Goal: Navigation & Orientation: Find specific page/section

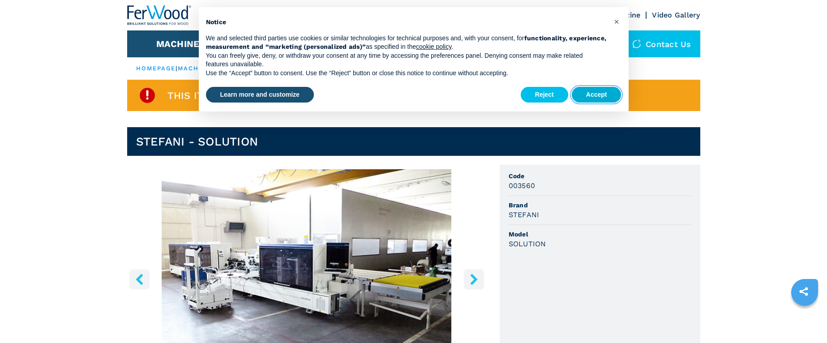
click at [601, 94] on button "Accept" at bounding box center [597, 95] width 50 height 16
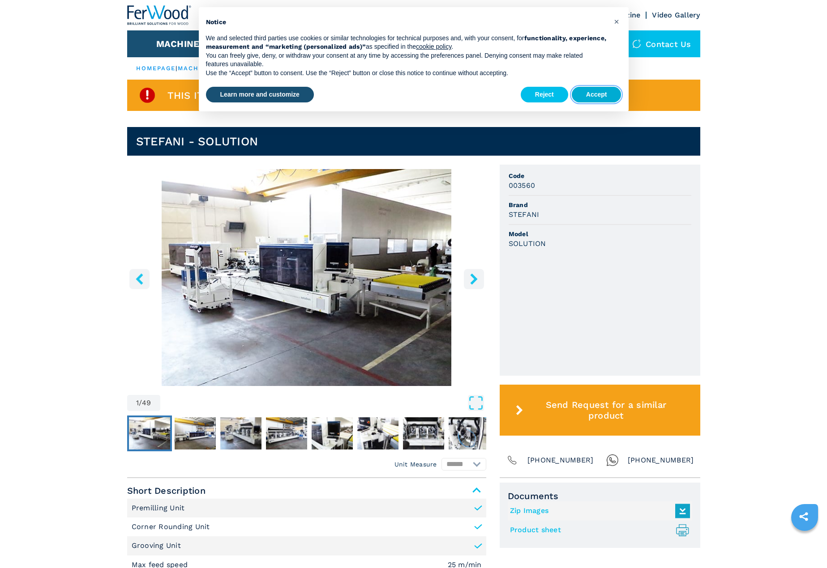
click at [583, 93] on button "Accept" at bounding box center [597, 95] width 50 height 16
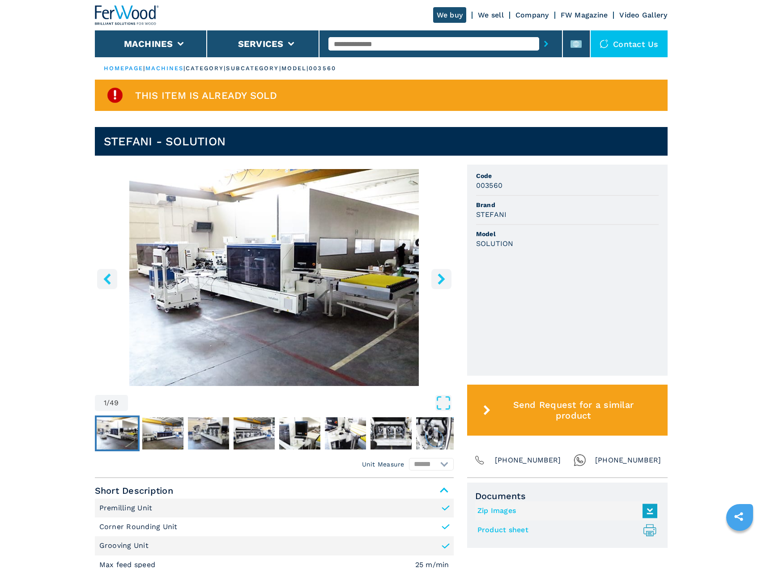
click at [498, 13] on link "We sell" at bounding box center [491, 15] width 26 height 9
